Goal: Task Accomplishment & Management: Manage account settings

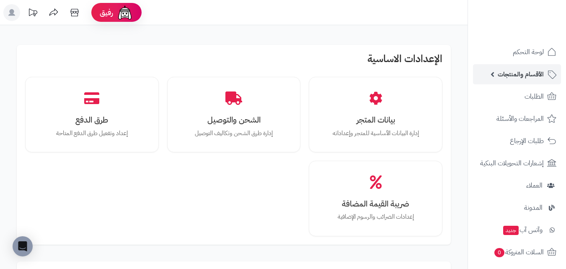
click at [504, 79] on span "الأقسام والمنتجات" at bounding box center [521, 74] width 46 height 12
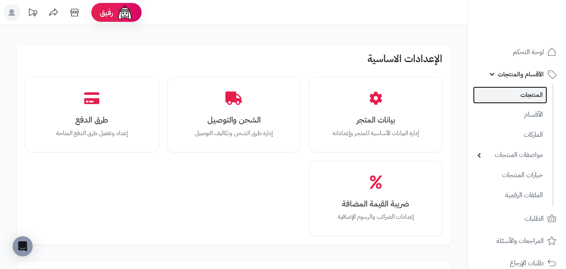
click at [503, 101] on link "المنتجات" at bounding box center [510, 94] width 74 height 17
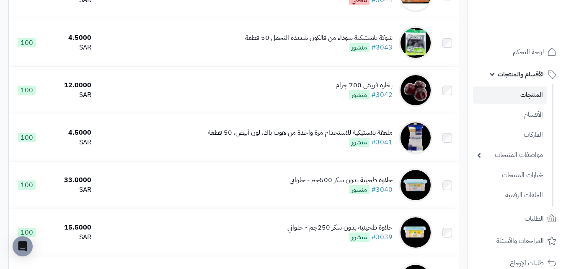
scroll to position [4675, 0]
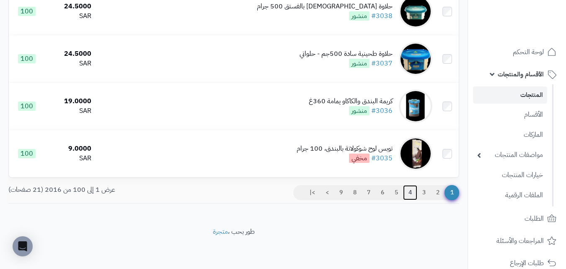
click at [413, 195] on link "4" at bounding box center [410, 192] width 14 height 15
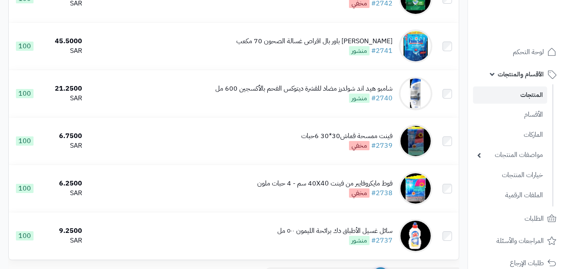
scroll to position [4675, 0]
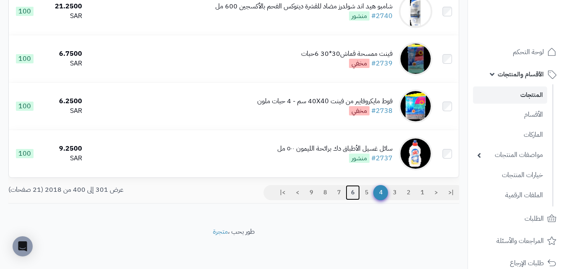
click at [355, 192] on link "6" at bounding box center [353, 192] width 14 height 15
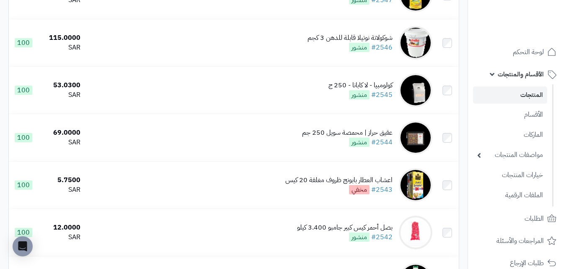
scroll to position [4675, 0]
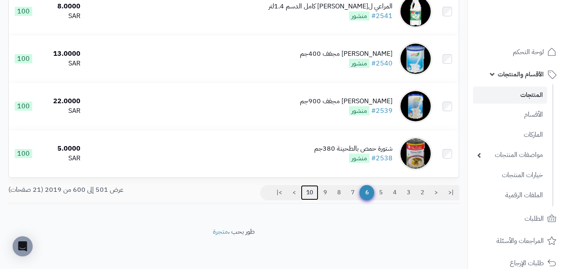
click at [309, 194] on link "10" at bounding box center [310, 192] width 18 height 15
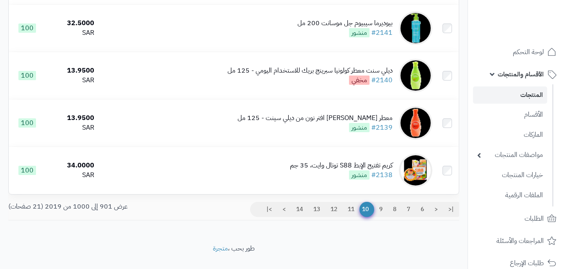
scroll to position [4675, 0]
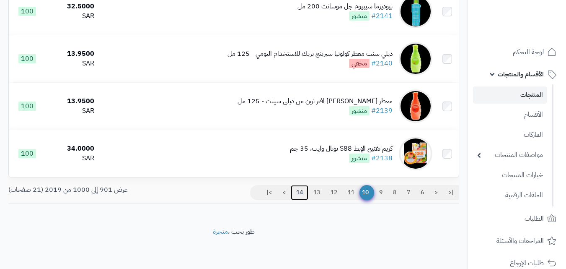
click at [306, 187] on link "14" at bounding box center [300, 192] width 18 height 15
click at [315, 192] on link "13" at bounding box center [317, 192] width 18 height 15
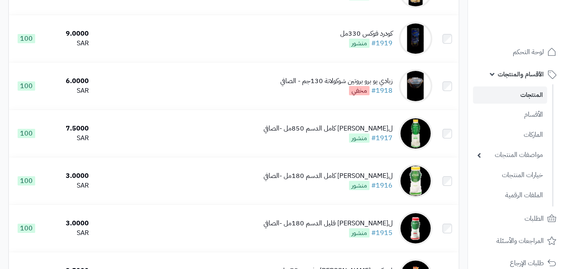
scroll to position [1090, 0]
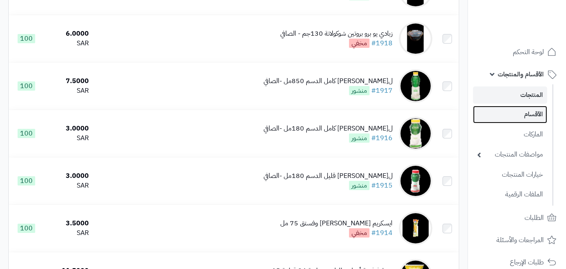
click at [529, 113] on link "الأقسام" at bounding box center [510, 114] width 74 height 17
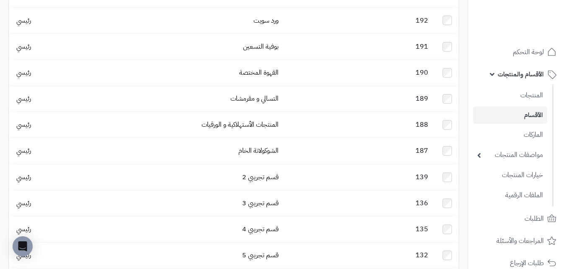
scroll to position [1790, 0]
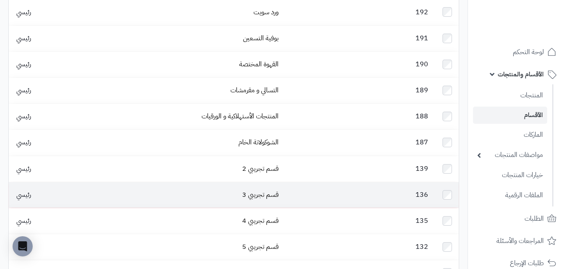
click at [452, 182] on td at bounding box center [447, 195] width 23 height 26
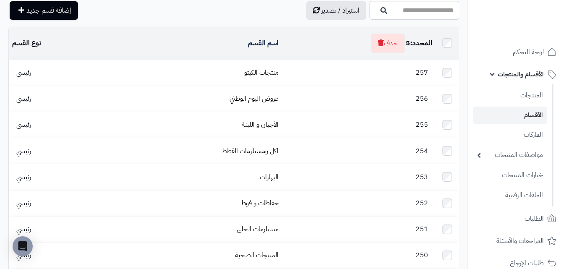
scroll to position [0, 0]
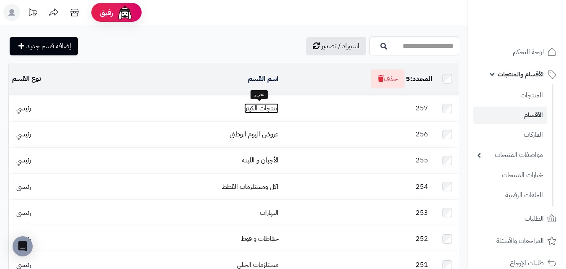
click at [259, 111] on link "منتجات الكيتو" at bounding box center [261, 108] width 34 height 10
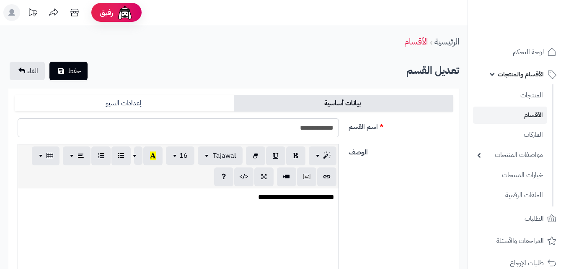
scroll to position [47, 0]
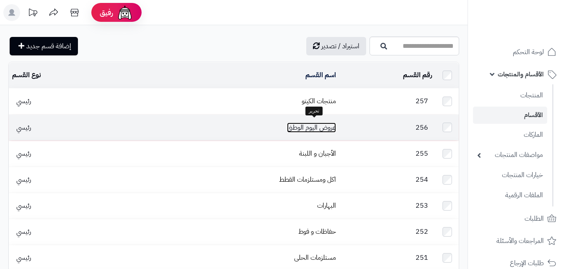
click at [317, 123] on link "عروض اليوم الوطني" at bounding box center [311, 127] width 49 height 10
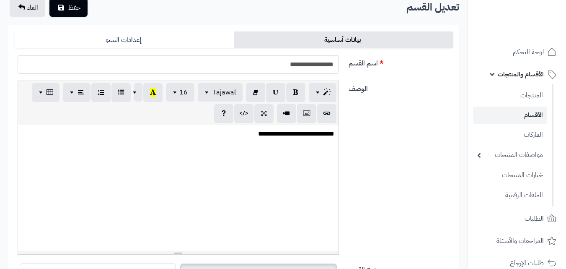
scroll to position [126, 0]
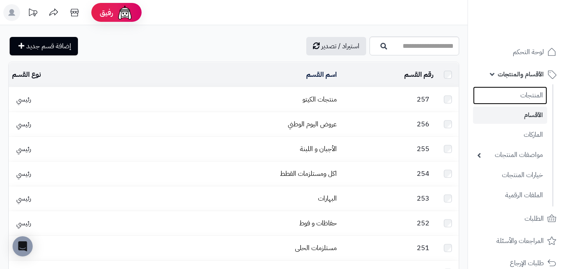
click at [525, 97] on link "المنتجات" at bounding box center [510, 95] width 74 height 18
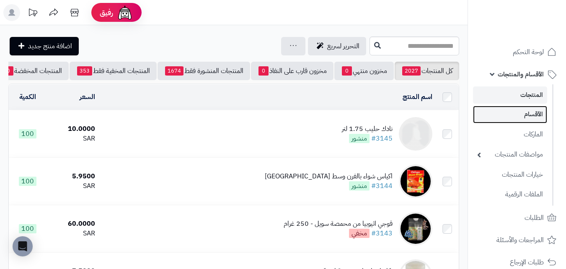
click at [523, 120] on link "الأقسام" at bounding box center [510, 114] width 74 height 17
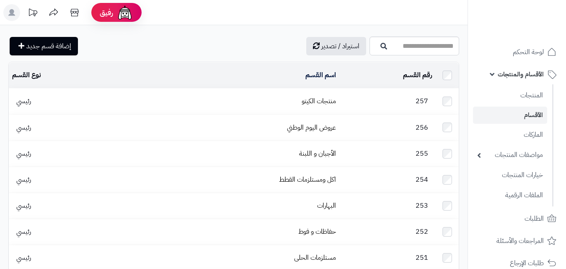
click at [352, 107] on td "257" at bounding box center [388, 101] width 96 height 26
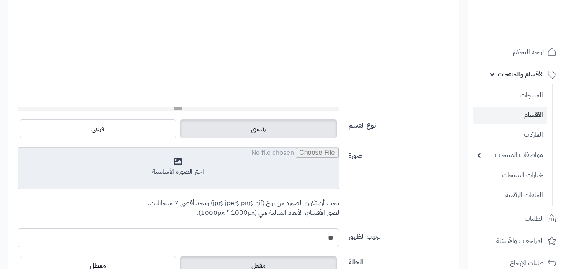
scroll to position [296, 0]
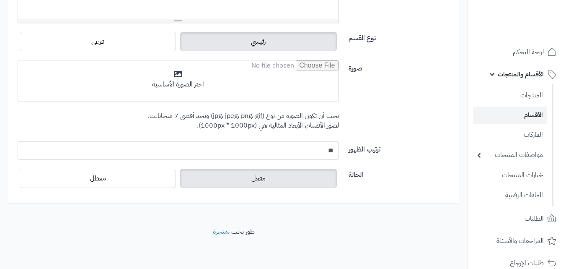
click at [239, 192] on div "الحالة مفعل معطل" at bounding box center [233, 181] width 445 height 30
click at [239, 184] on label "مفعل" at bounding box center [258, 178] width 156 height 19
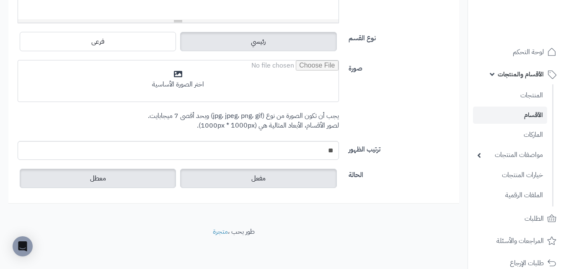
click at [167, 179] on label "معطل" at bounding box center [98, 178] width 156 height 19
click at [220, 176] on label "مفعل" at bounding box center [258, 178] width 156 height 19
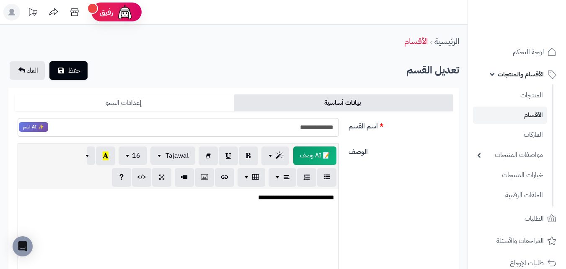
scroll to position [0, 0]
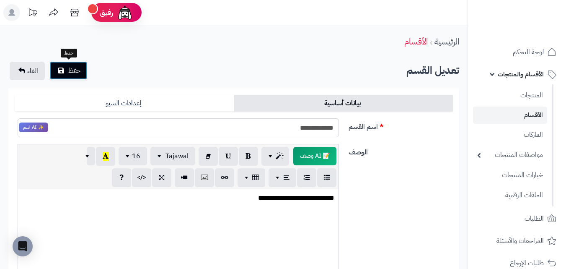
click at [80, 71] on span "حفظ" at bounding box center [74, 70] width 13 height 10
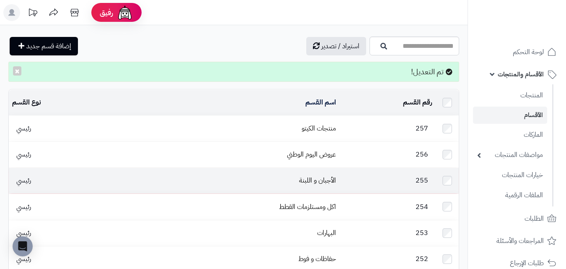
click at [326, 168] on td "الأجبان و اللبنة" at bounding box center [222, 181] width 236 height 26
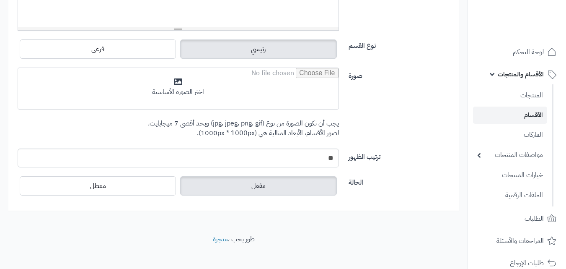
scroll to position [296, 0]
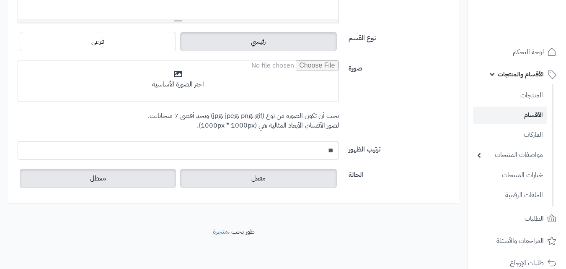
click at [164, 179] on label "معطل" at bounding box center [98, 178] width 156 height 19
click at [221, 179] on label "مفعل" at bounding box center [258, 178] width 156 height 19
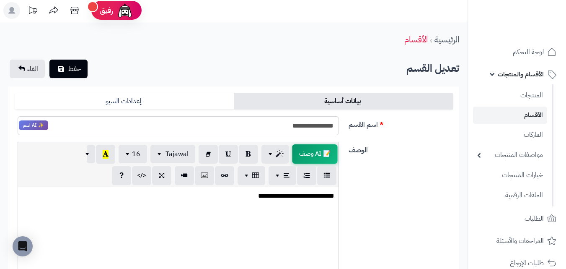
scroll to position [0, 0]
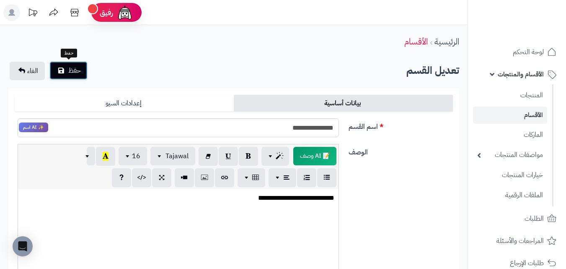
click at [77, 70] on span "حفظ" at bounding box center [74, 70] width 13 height 10
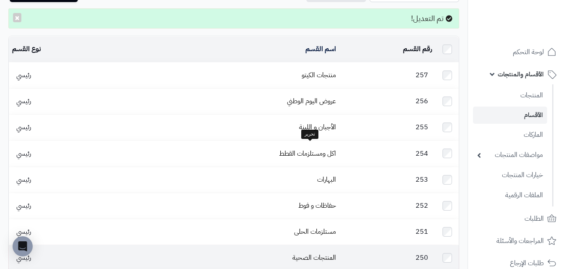
scroll to position [84, 0]
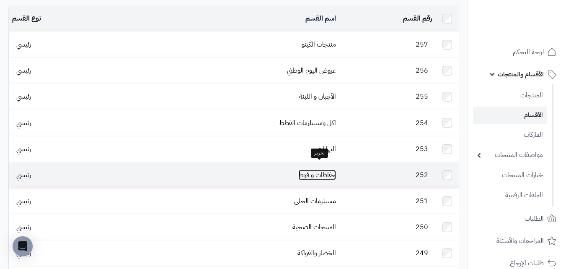
click at [332, 170] on link "حفاظات و فوط" at bounding box center [317, 175] width 38 height 10
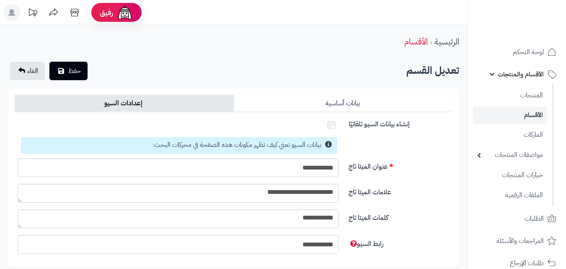
click at [204, 106] on link "إعدادات السيو" at bounding box center [124, 103] width 219 height 17
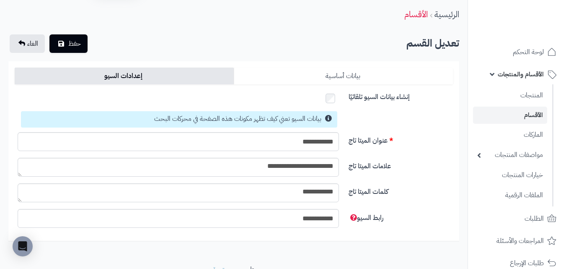
scroll to position [42, 0]
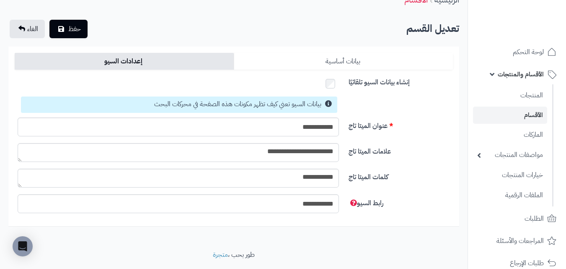
click at [328, 63] on link "بيانات أساسية" at bounding box center [343, 61] width 219 height 17
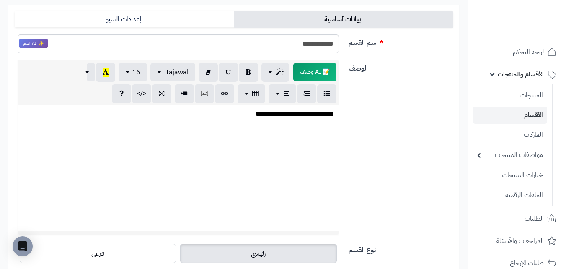
scroll to position [168, 0]
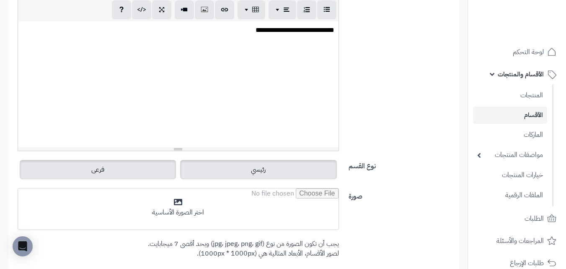
click at [151, 173] on label "فرعى" at bounding box center [98, 169] width 156 height 19
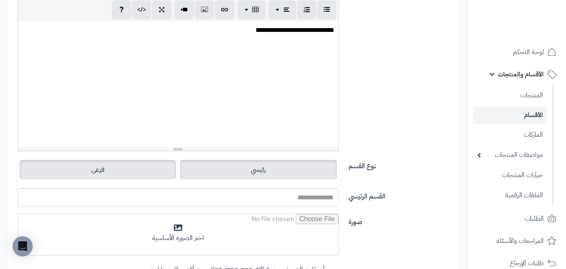
click at [205, 171] on label "رئيسي" at bounding box center [258, 169] width 156 height 19
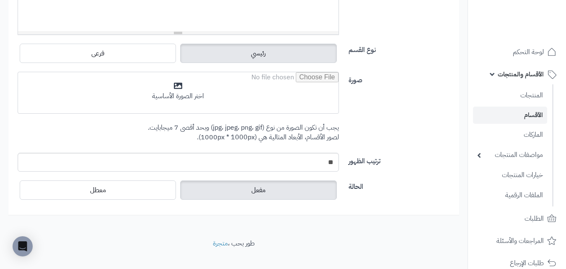
scroll to position [293, 0]
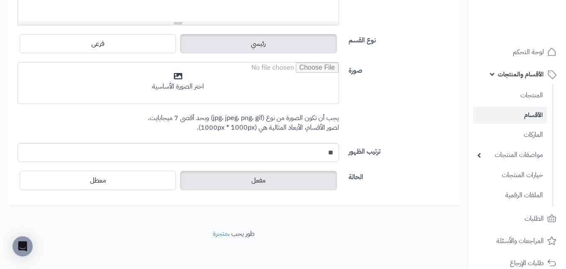
click at [250, 178] on label "مفعل" at bounding box center [258, 180] width 156 height 19
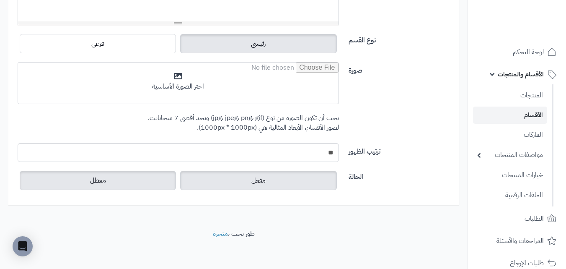
click at [162, 182] on label "معطل" at bounding box center [98, 180] width 156 height 19
click at [235, 183] on label "مفعل" at bounding box center [258, 180] width 156 height 19
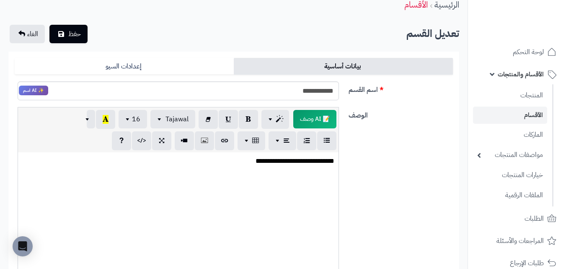
scroll to position [0, 0]
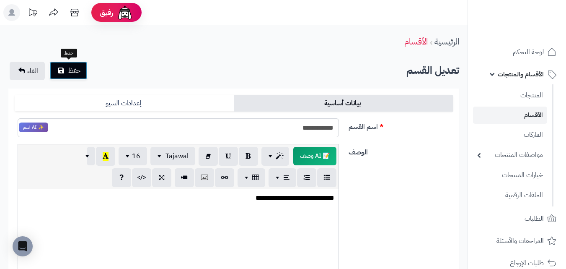
click at [66, 75] on button "حفظ" at bounding box center [68, 70] width 38 height 18
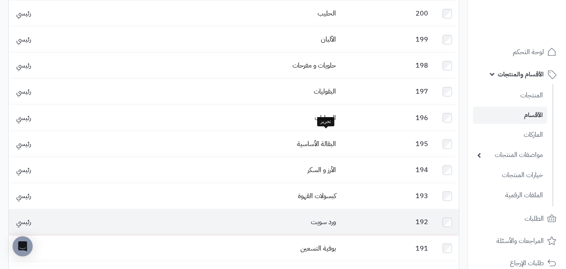
scroll to position [1599, 0]
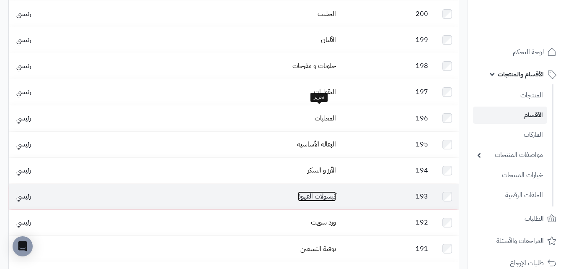
click at [333, 191] on link "كبسولات القهوة" at bounding box center [317, 196] width 38 height 10
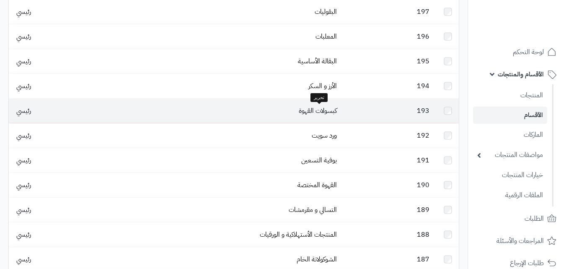
scroll to position [1572, 0]
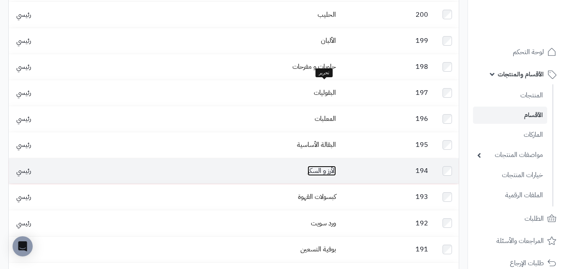
click at [336, 166] on link "الأرز و السكر" at bounding box center [322, 171] width 29 height 10
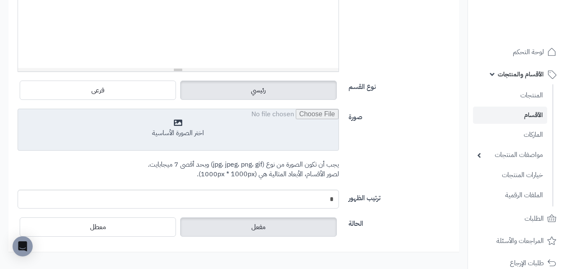
scroll to position [296, 0]
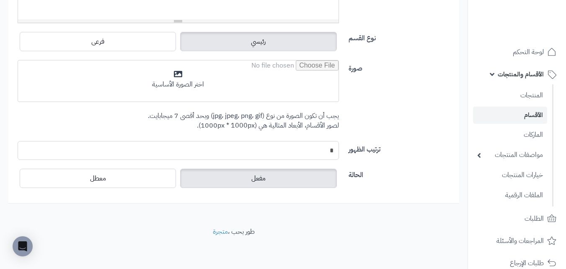
click at [323, 145] on input "*" at bounding box center [179, 150] width 322 height 19
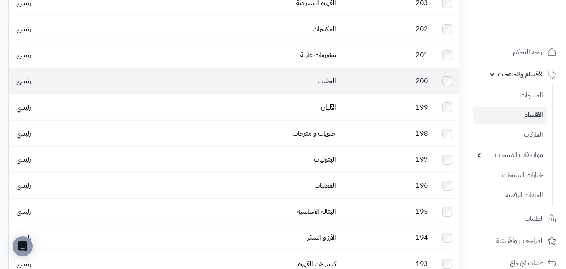
scroll to position [1551, 0]
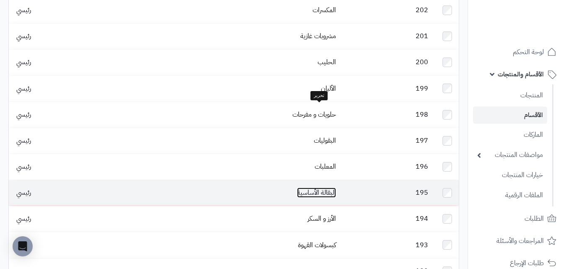
click at [326, 187] on link "البقالة الأساسية" at bounding box center [316, 192] width 39 height 10
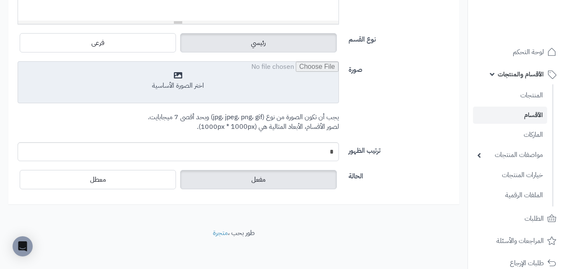
scroll to position [296, 0]
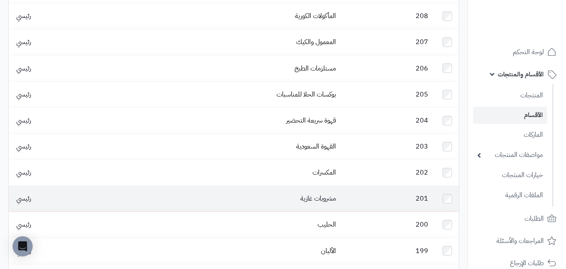
scroll to position [1356, 0]
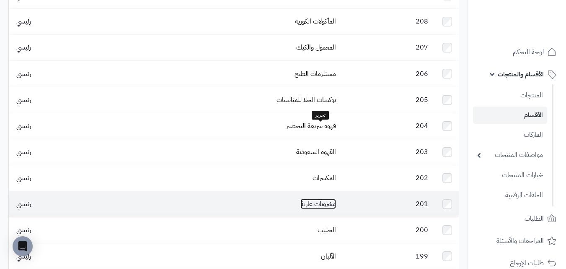
click at [321, 199] on link "مشروبات غازية" at bounding box center [319, 204] width 36 height 10
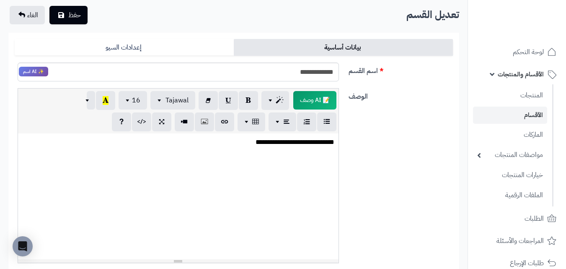
scroll to position [44, 0]
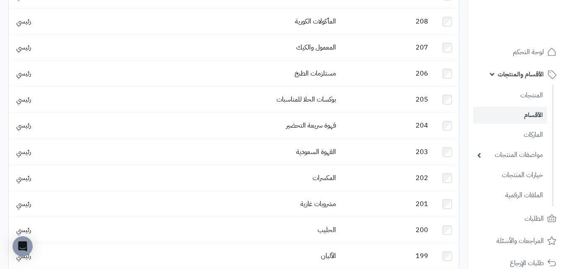
scroll to position [1356, 0]
click at [526, 99] on link "المنتجات" at bounding box center [510, 94] width 74 height 17
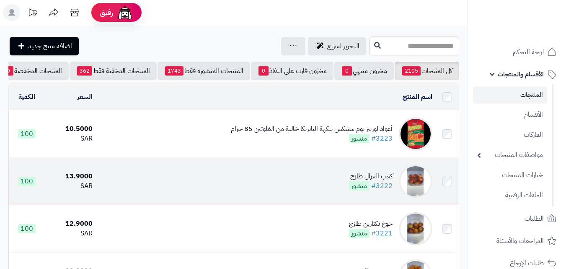
click at [384, 179] on div "كعب الغزال طازج" at bounding box center [371, 176] width 44 height 10
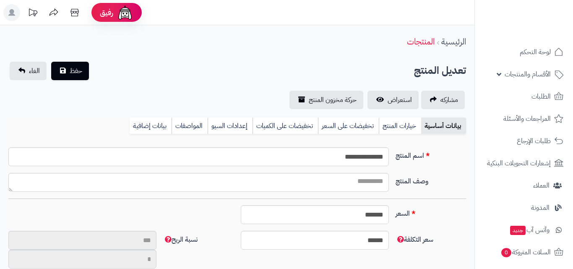
type input "**"
type input "*********"
type input "*****"
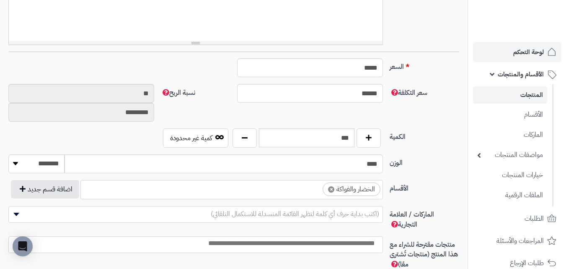
scroll to position [238, 0]
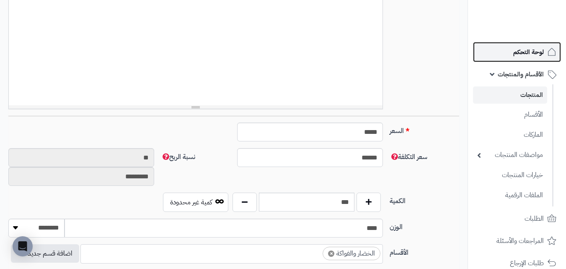
click at [521, 49] on span "لوحة التحكم" at bounding box center [529, 52] width 31 height 12
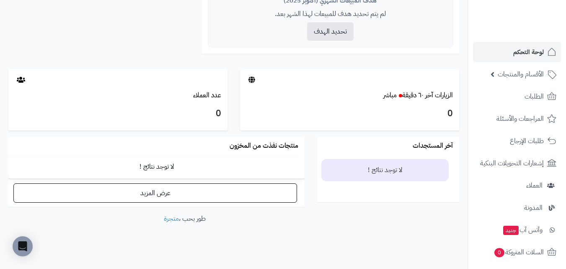
scroll to position [381, 0]
